Goal: Entertainment & Leisure: Consume media (video, audio)

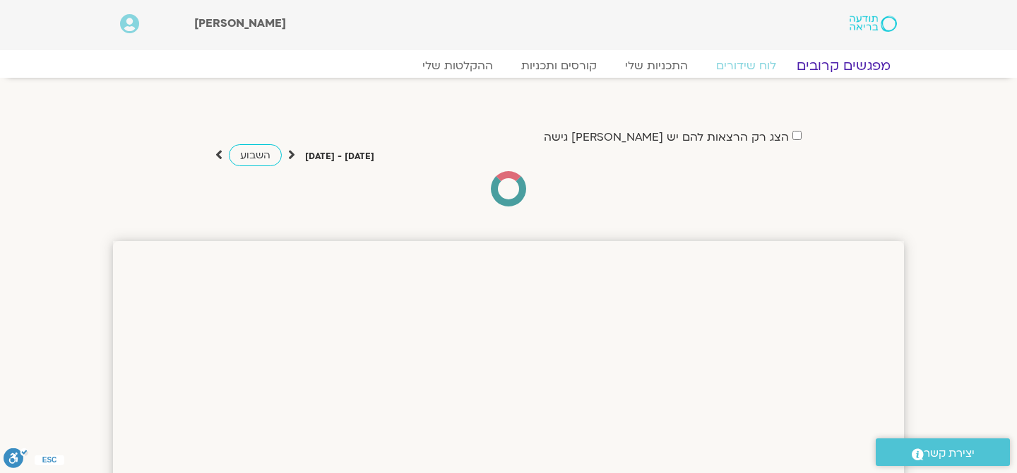
click at [841, 70] on link "מפגשים קרובים" at bounding box center [844, 65] width 128 height 17
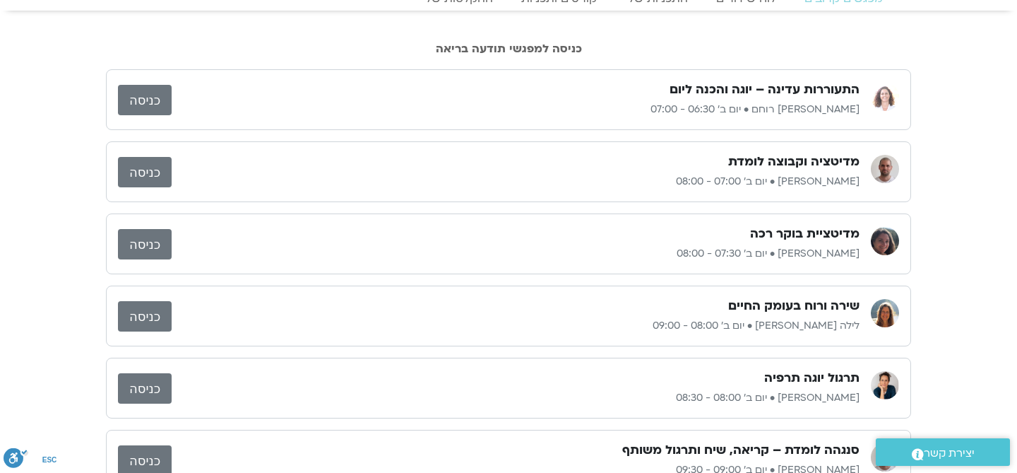
scroll to position [66, 0]
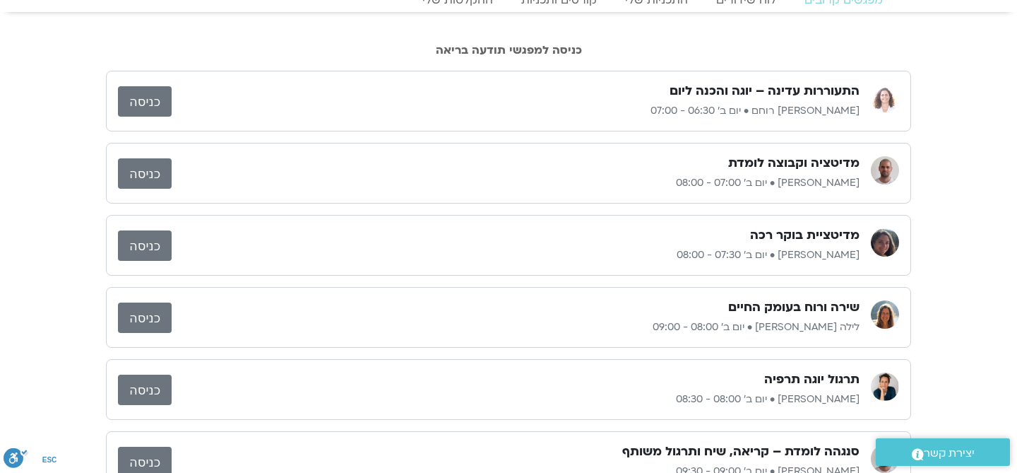
click at [135, 179] on link "כניסה" at bounding box center [145, 173] width 54 height 30
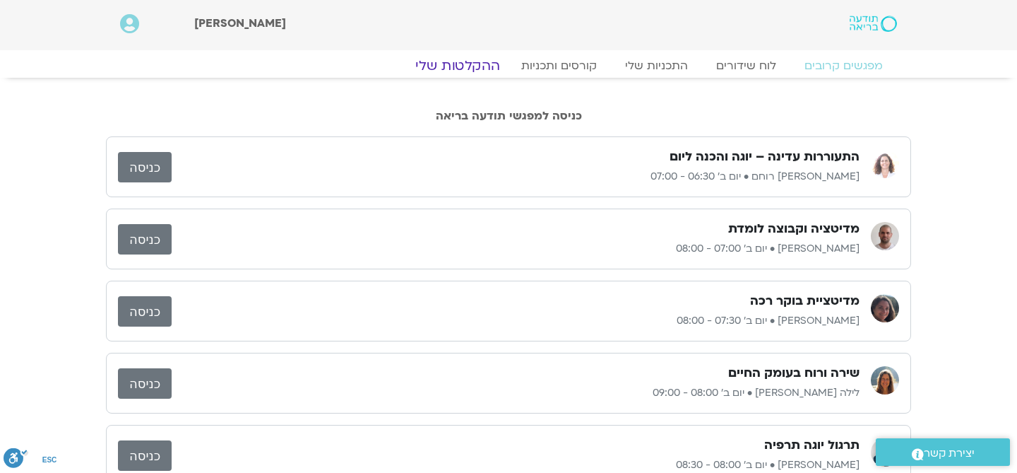
click at [479, 69] on link "ההקלטות שלי" at bounding box center [457, 65] width 119 height 17
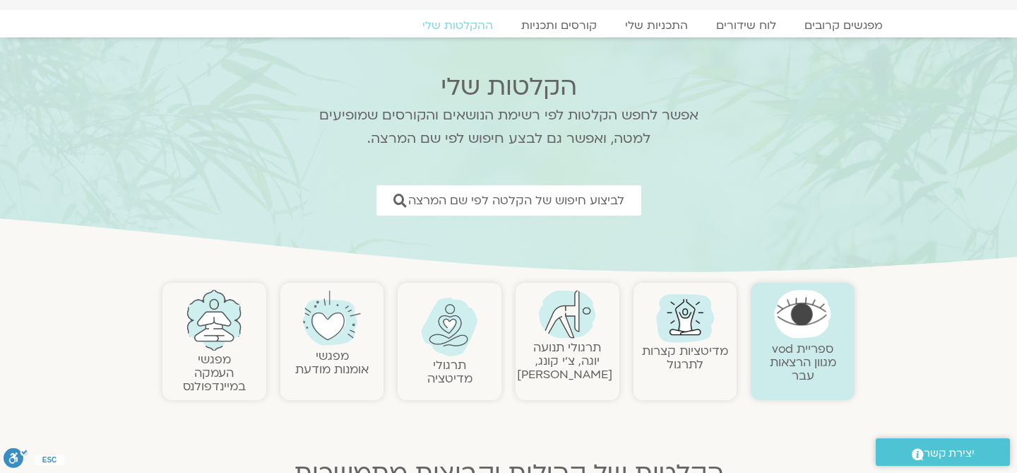
scroll to position [45, 0]
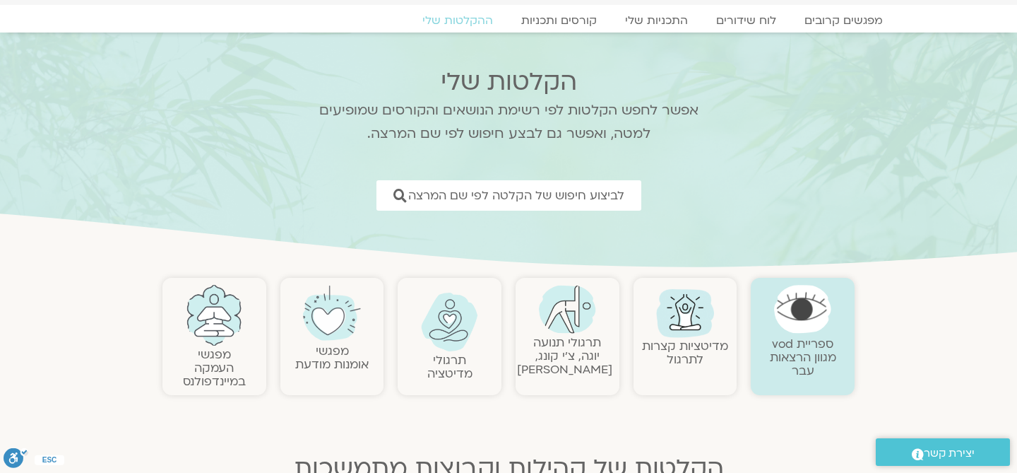
click at [463, 347] on img at bounding box center [449, 321] width 57 height 59
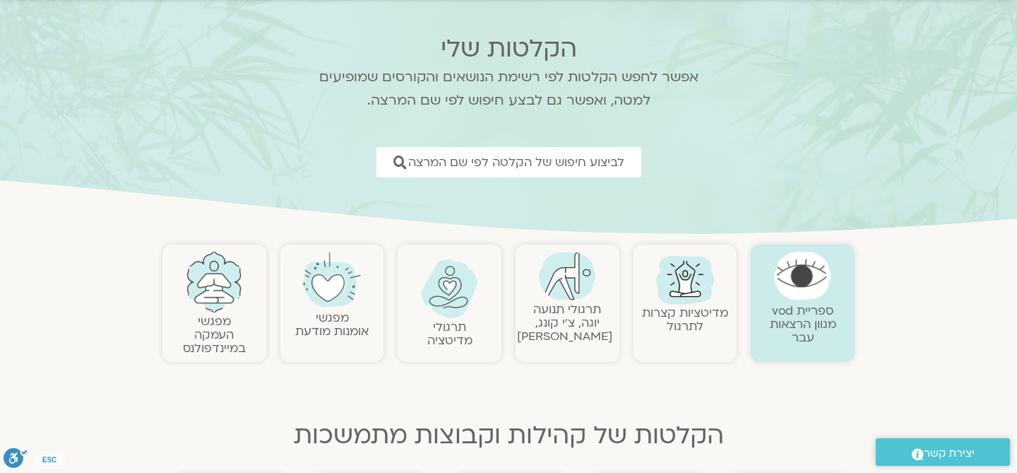
scroll to position [98, 0]
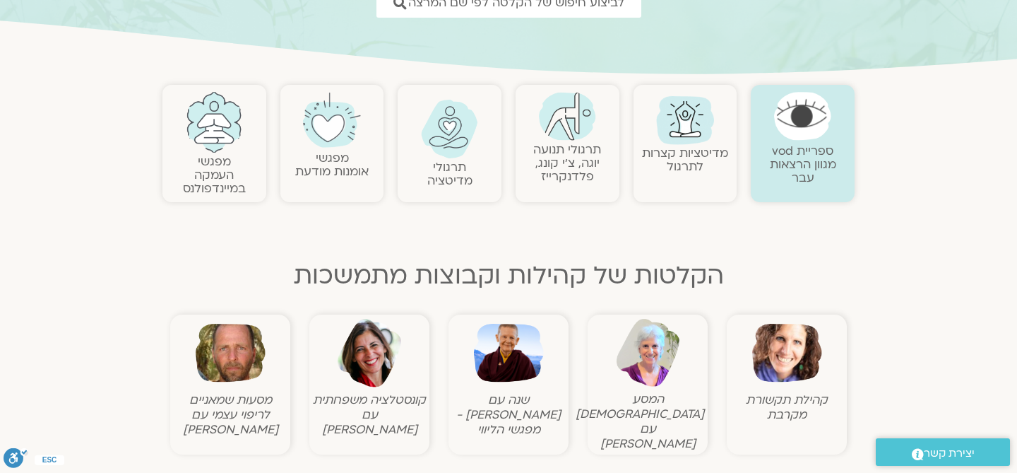
scroll to position [283, 0]
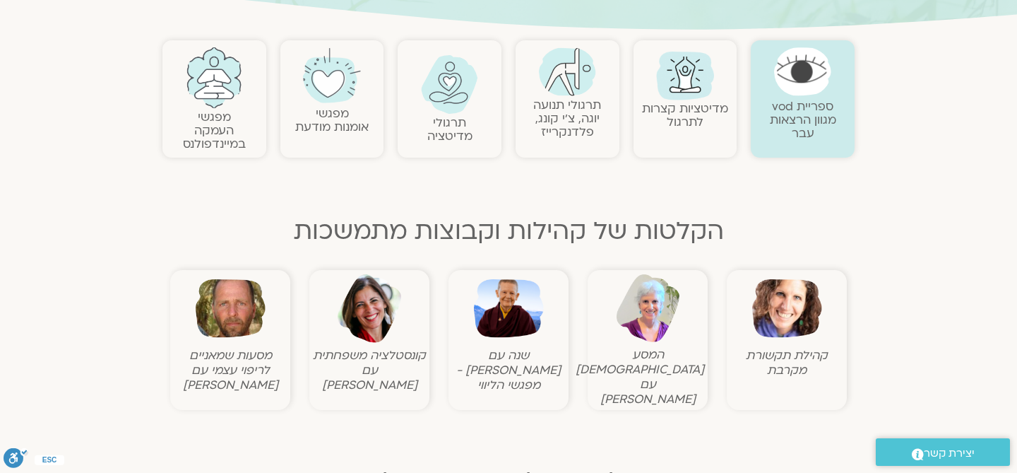
click at [691, 105] on link "מדיטציות קצרות לתרגול" at bounding box center [685, 115] width 86 height 30
